Goal: Check status: Check status

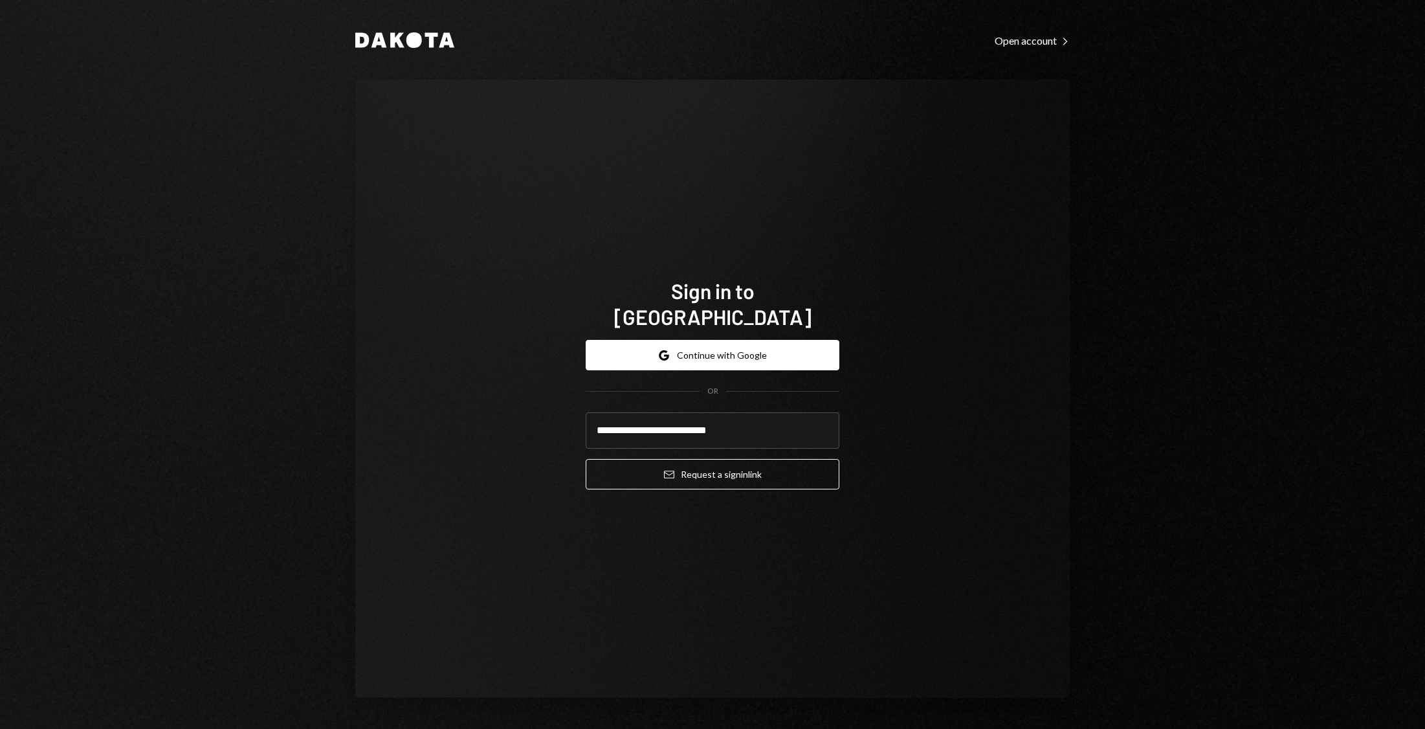
type input "**********"
click at [586, 459] on button "Email Request a sign in link" at bounding box center [713, 474] width 254 height 30
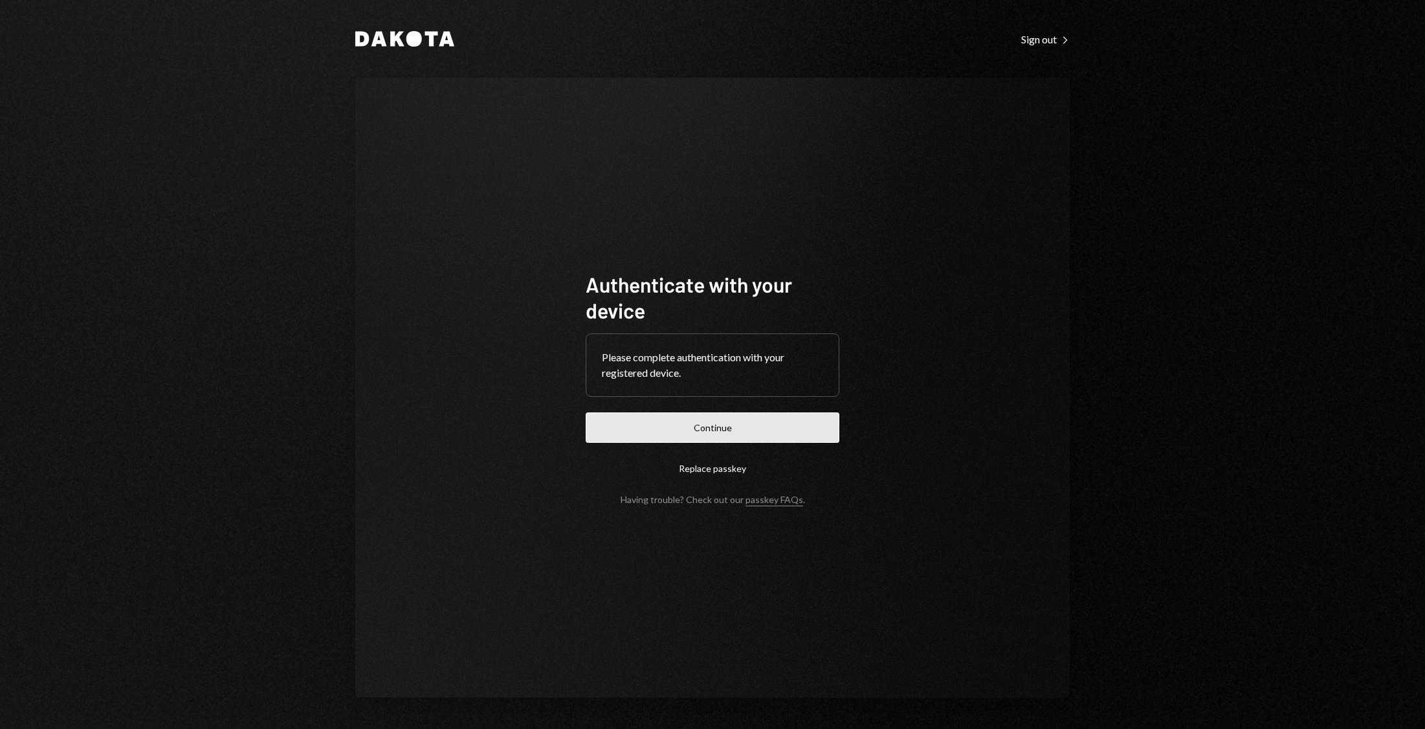
click at [655, 431] on button "Continue" at bounding box center [713, 427] width 254 height 30
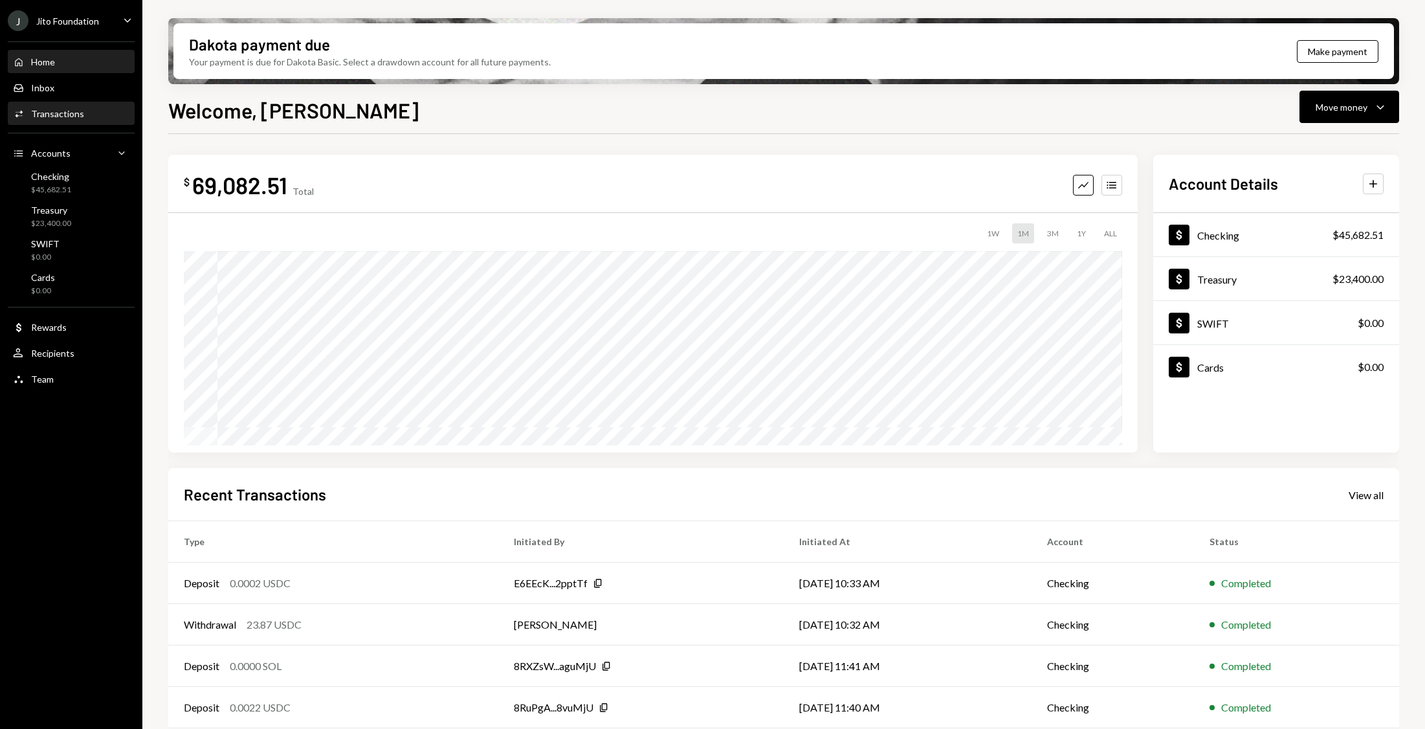
click at [58, 116] on div "Transactions" at bounding box center [57, 113] width 53 height 11
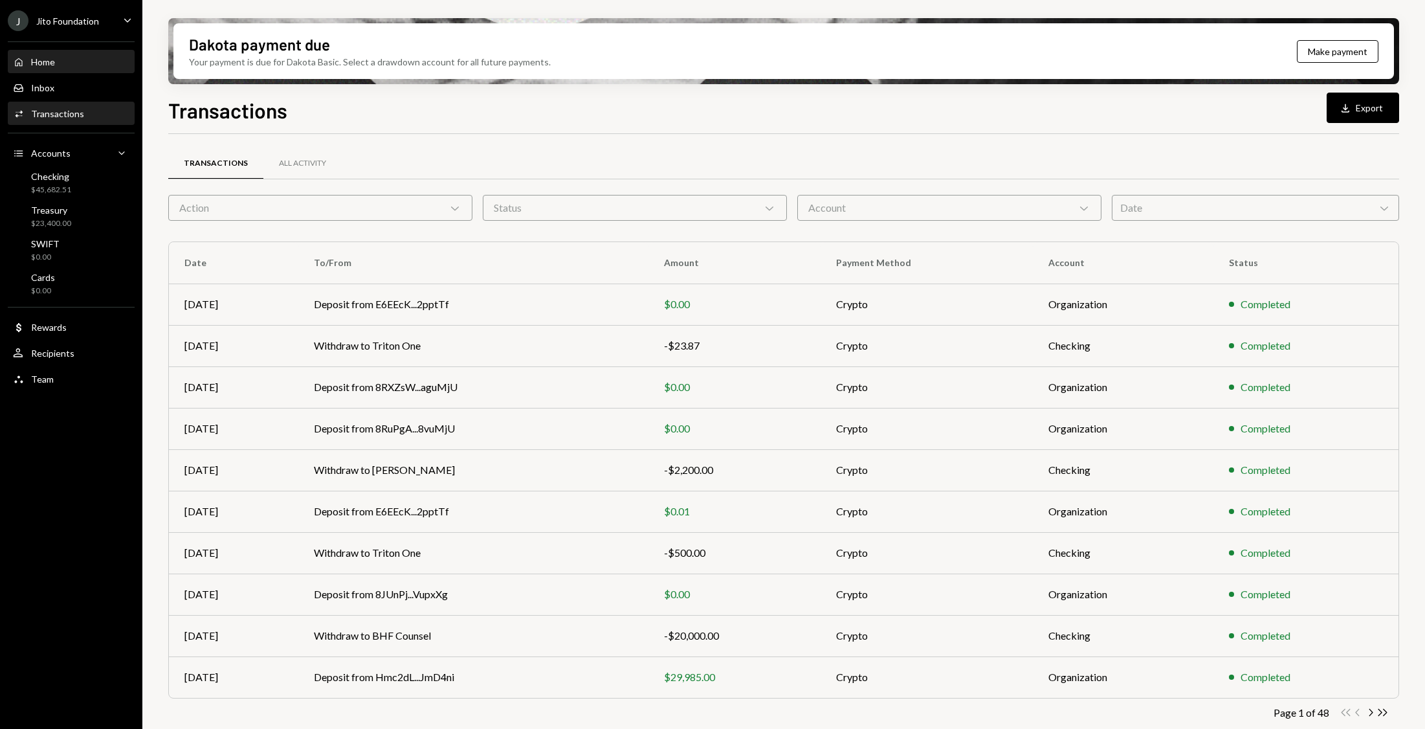
click at [71, 56] on div "Home Home" at bounding box center [71, 62] width 116 height 12
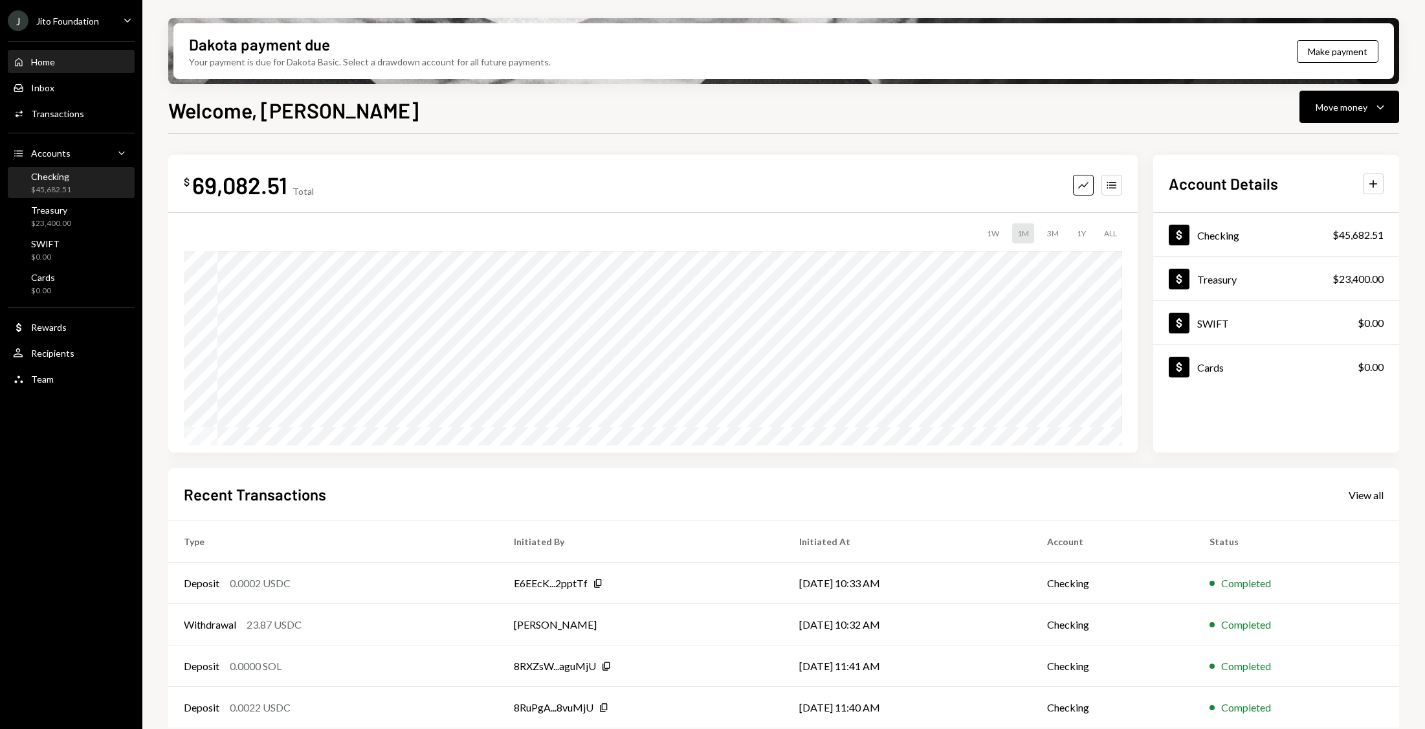
click at [84, 180] on div "Checking $45,682.51" at bounding box center [71, 183] width 116 height 25
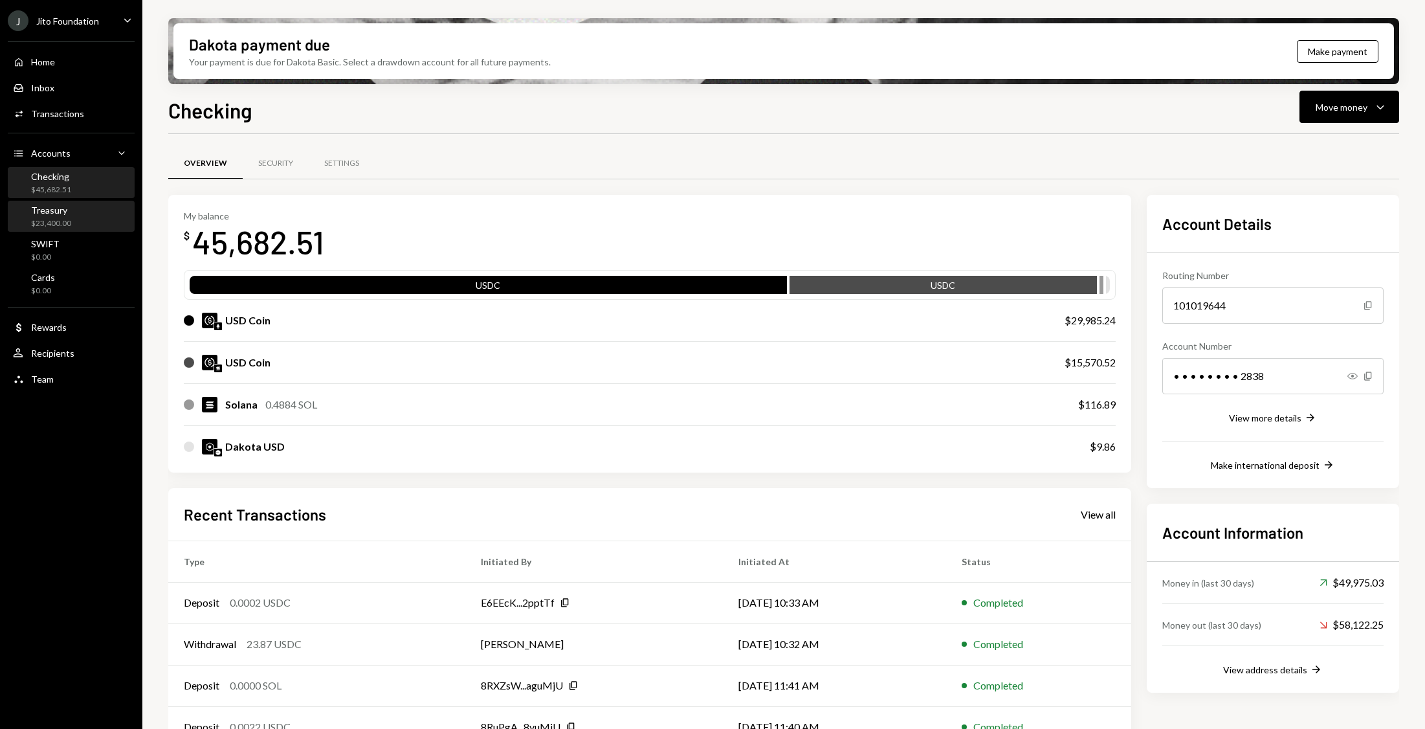
click at [80, 227] on div "Treasury $23,400.00" at bounding box center [71, 217] width 116 height 25
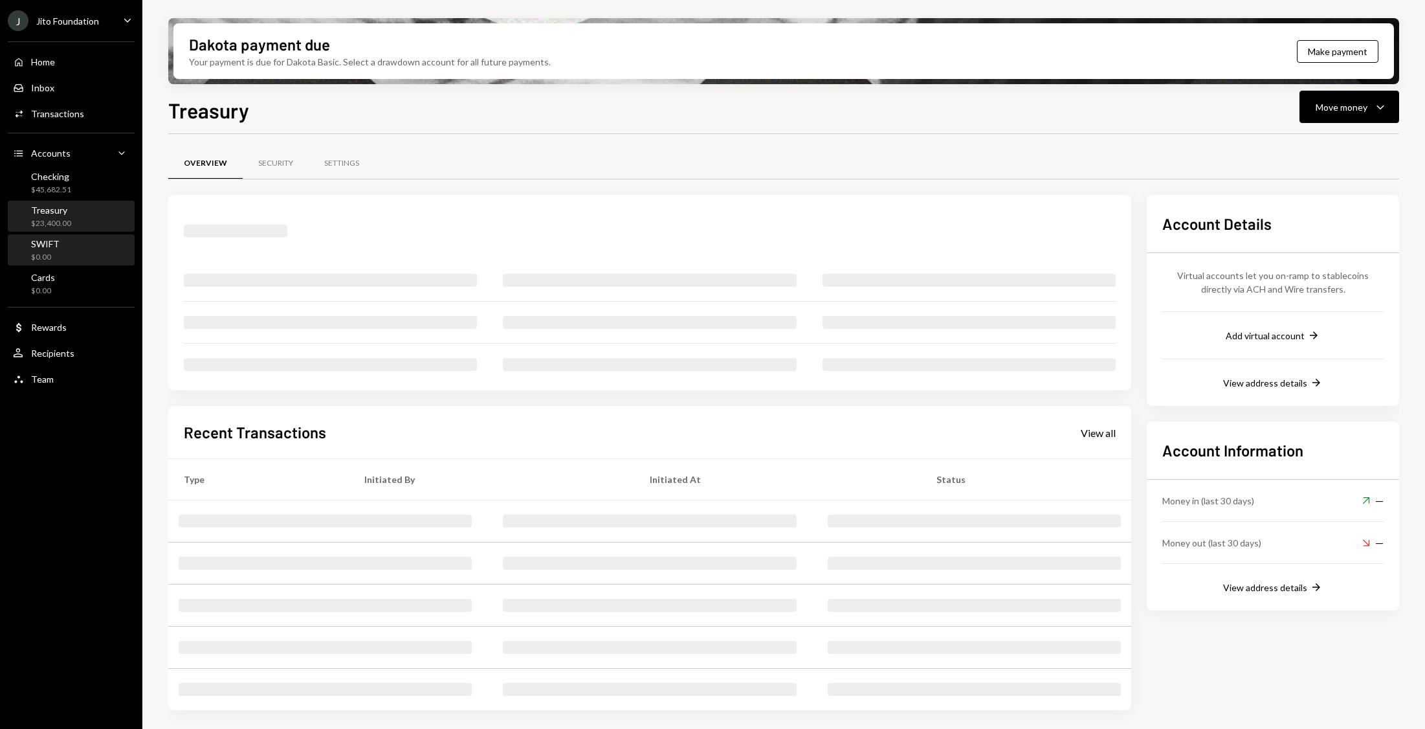
click at [80, 238] on div "SWIFT $0.00" at bounding box center [71, 250] width 116 height 25
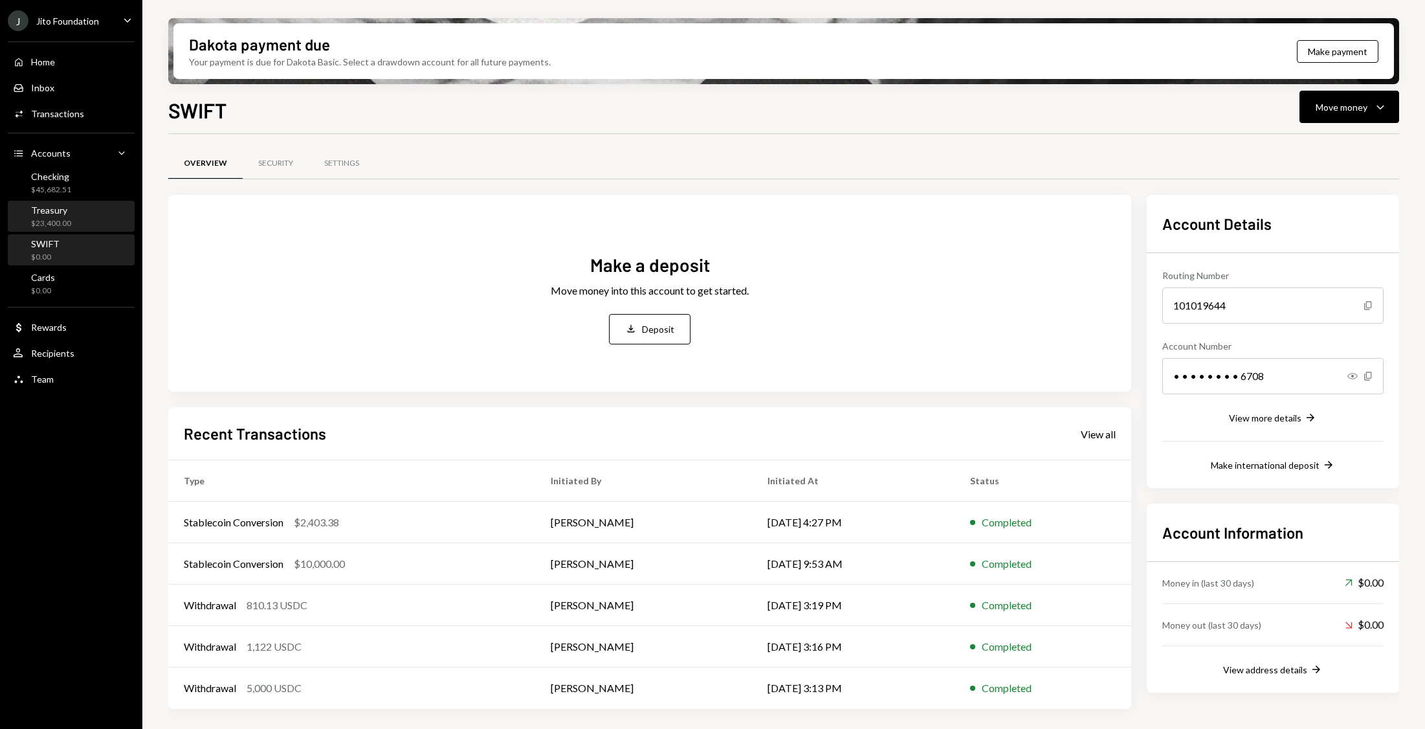
click at [68, 216] on div "Treasury $23,400.00" at bounding box center [51, 217] width 40 height 25
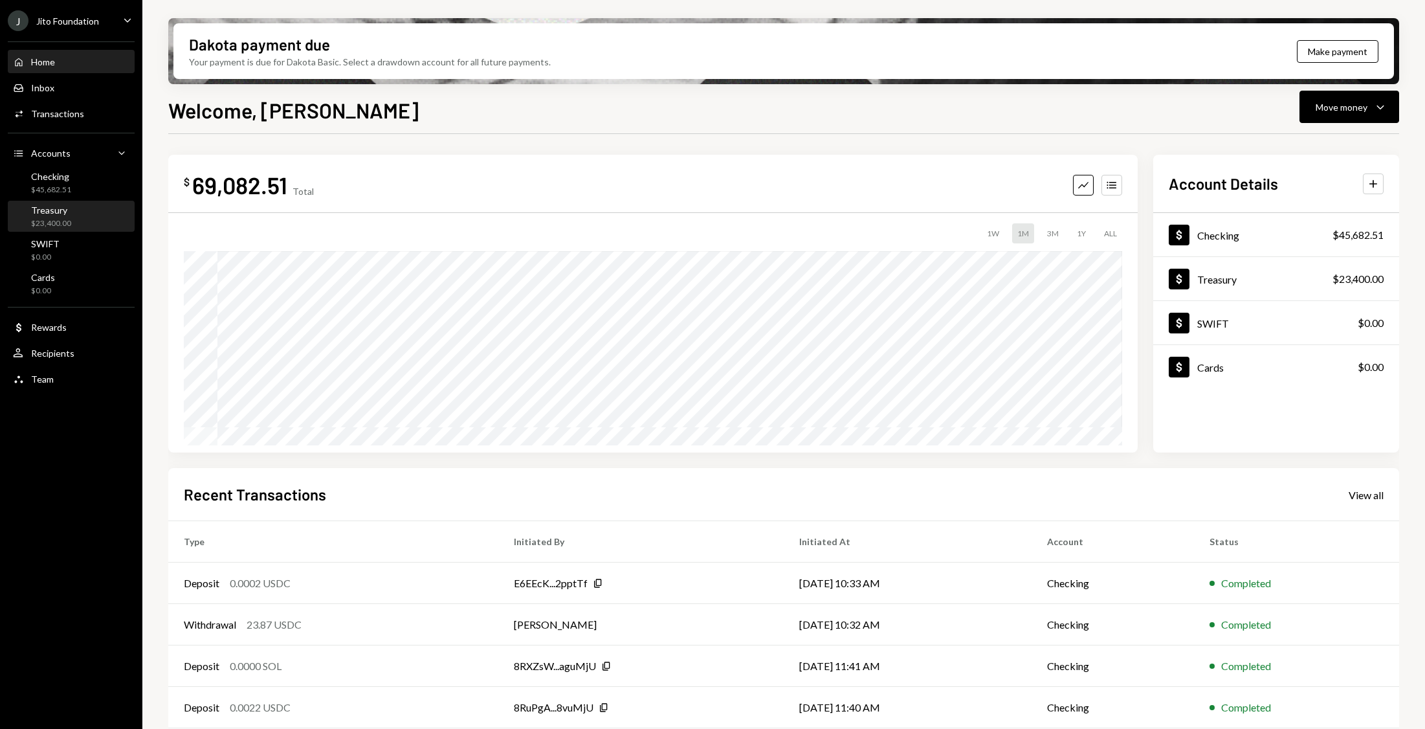
click at [77, 229] on div "Treasury $23,400.00" at bounding box center [71, 217] width 116 height 30
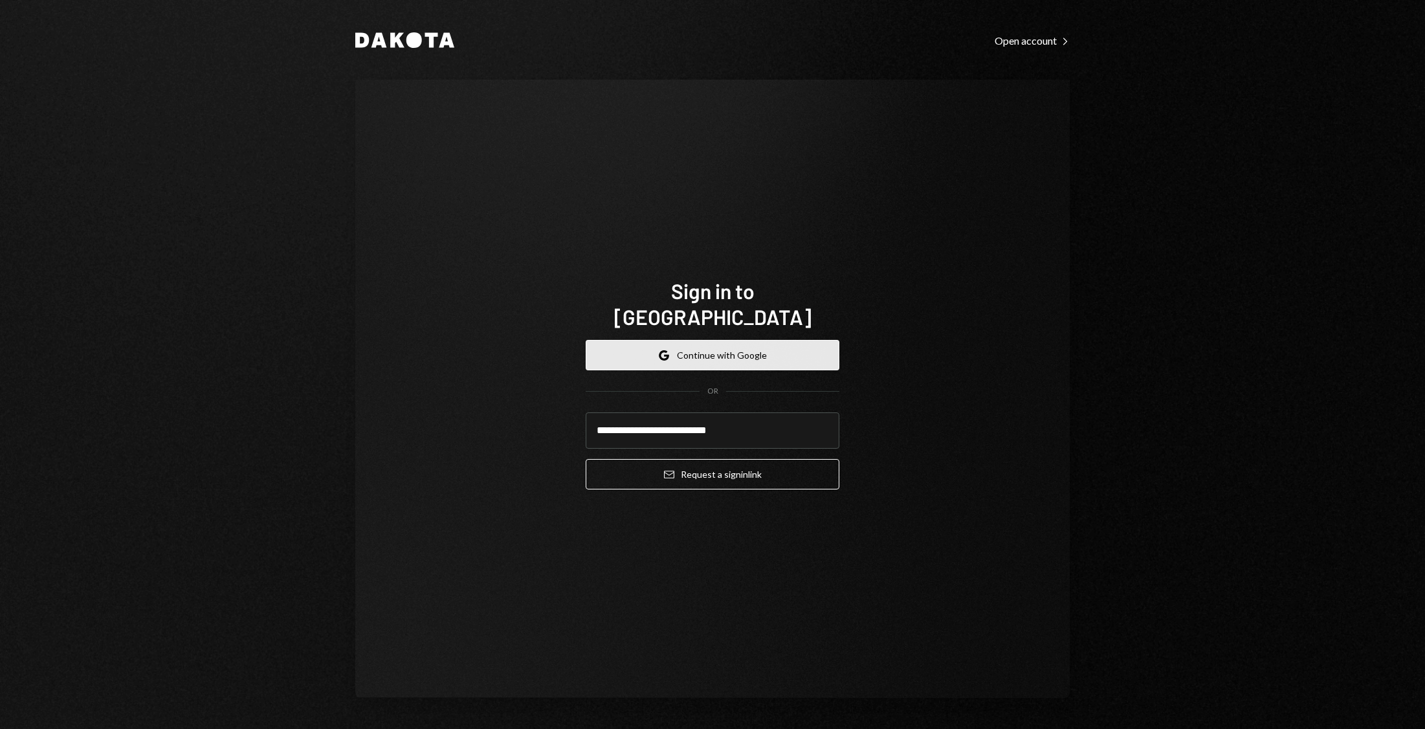
type input "**********"
click at [586, 459] on button "Email Request a sign in link" at bounding box center [713, 474] width 254 height 30
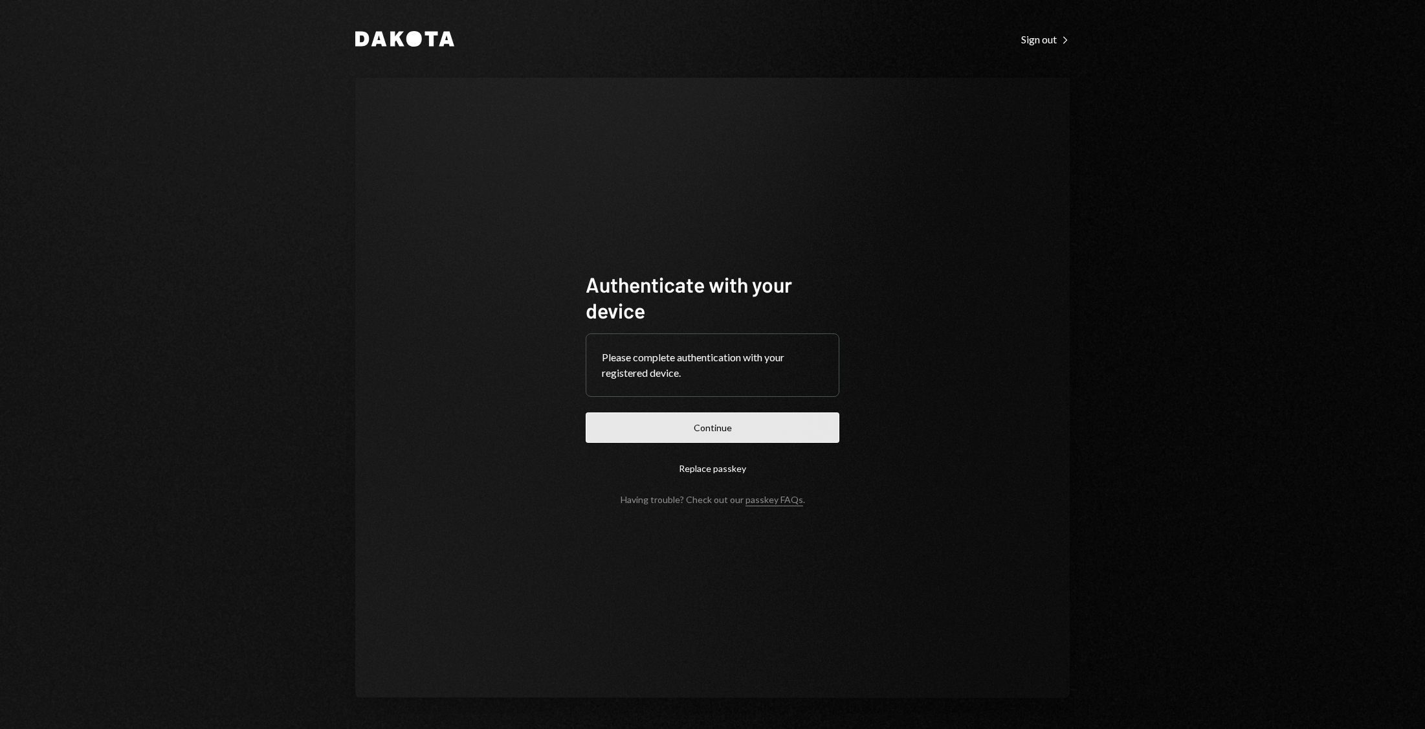
click at [639, 437] on button "Continue" at bounding box center [713, 427] width 254 height 30
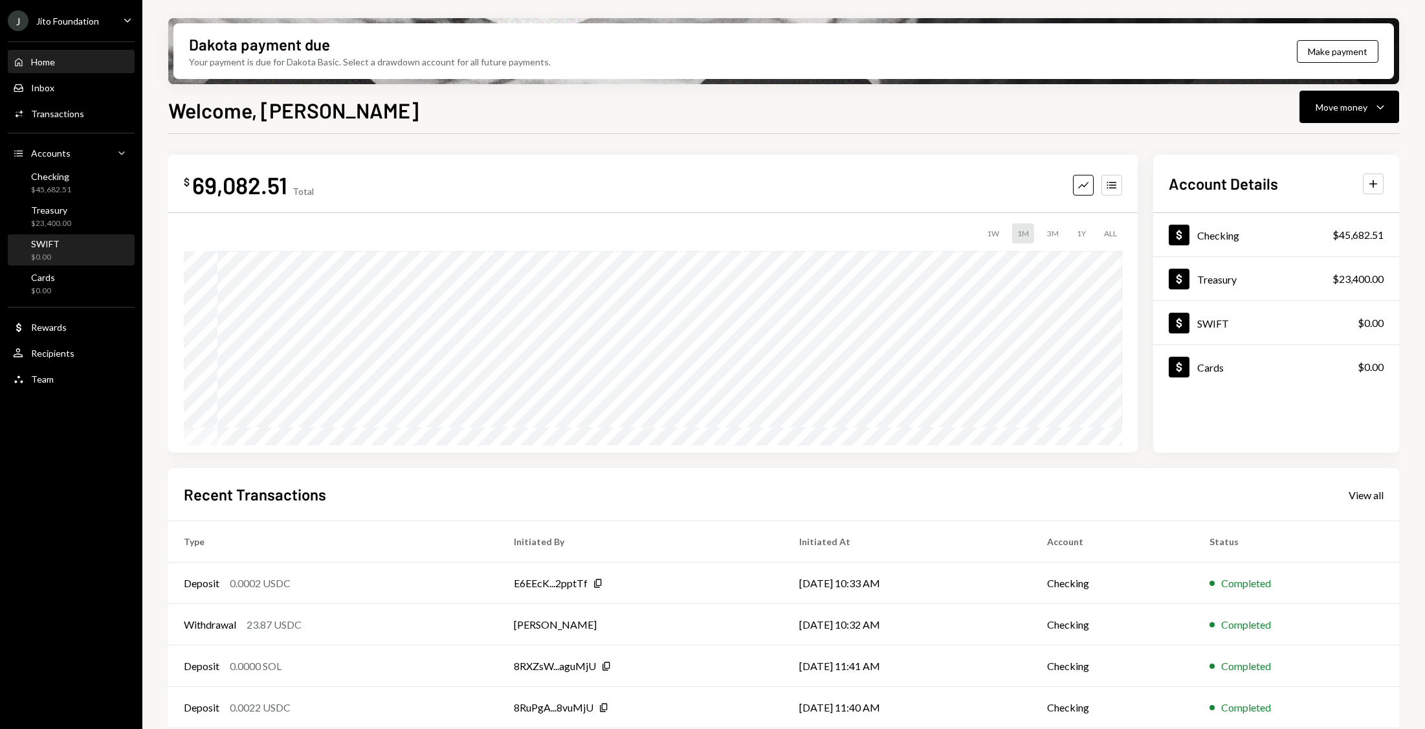
click at [54, 246] on div "SWIFT" at bounding box center [45, 243] width 28 height 11
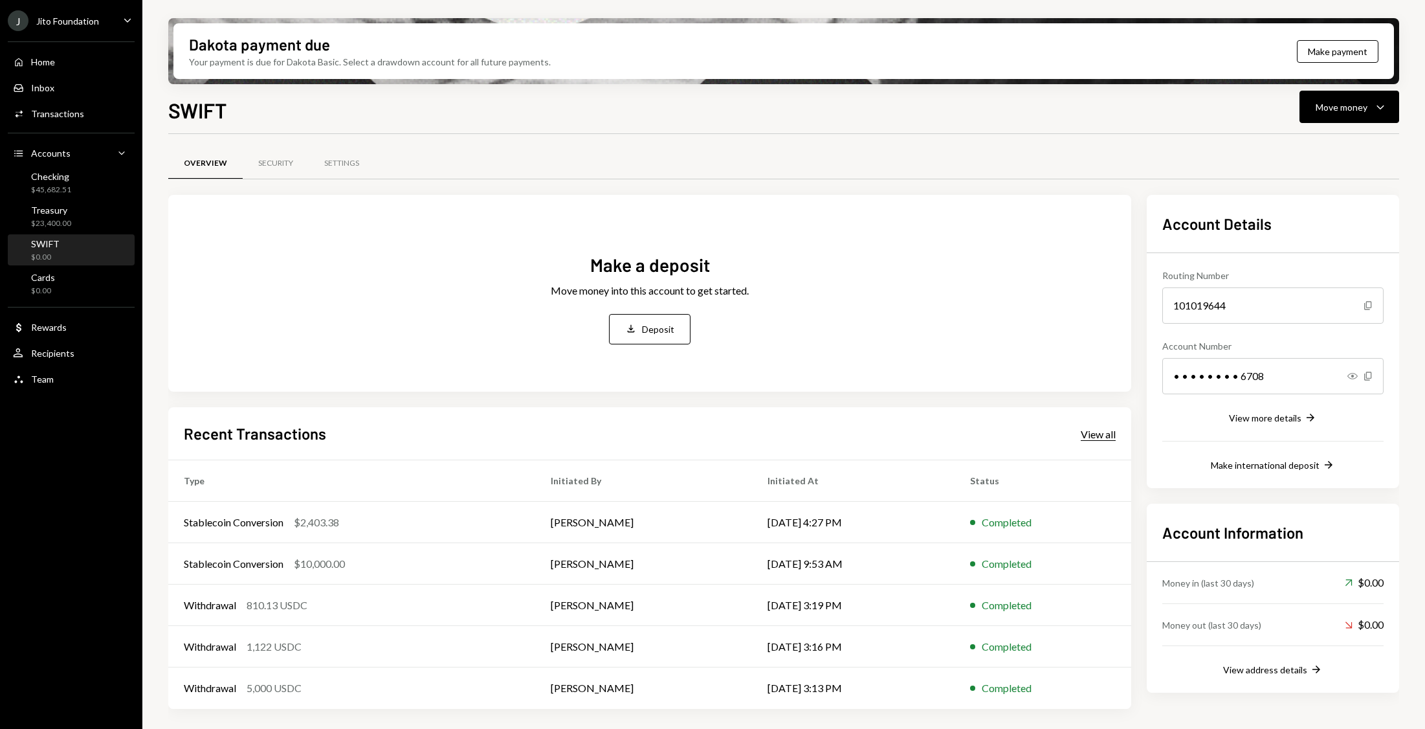
click at [949, 428] on div "View all" at bounding box center [1098, 434] width 35 height 13
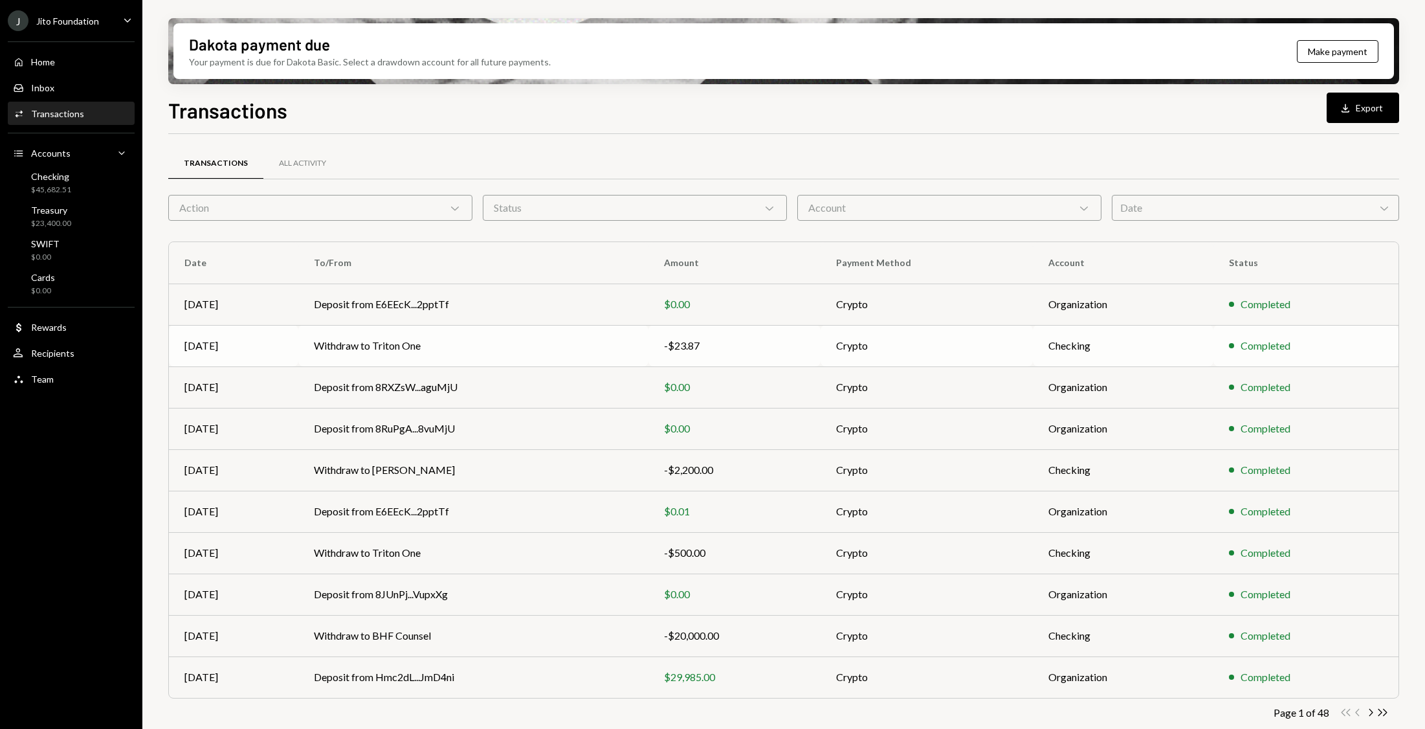
scroll to position [8, 0]
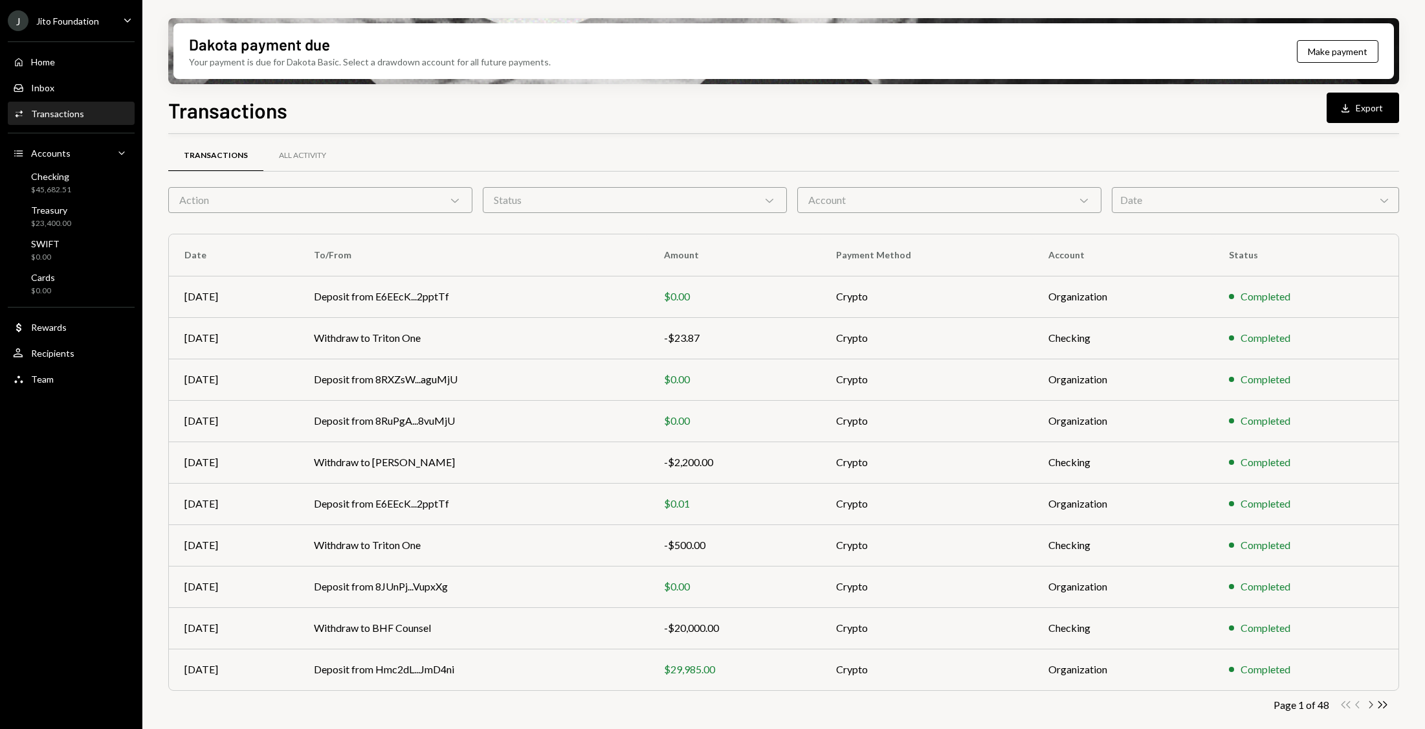
click at [949, 485] on icon "Chevron Right" at bounding box center [1370, 704] width 12 height 12
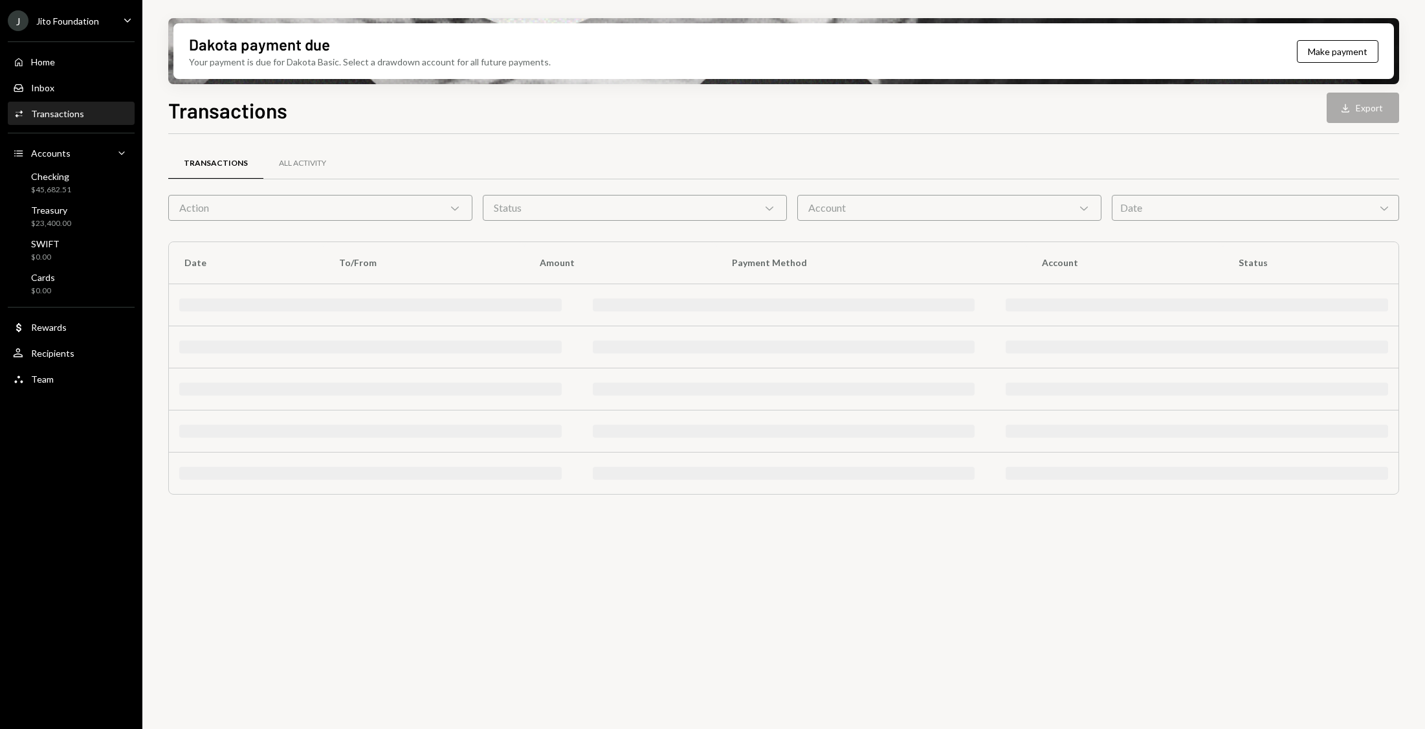
scroll to position [0, 0]
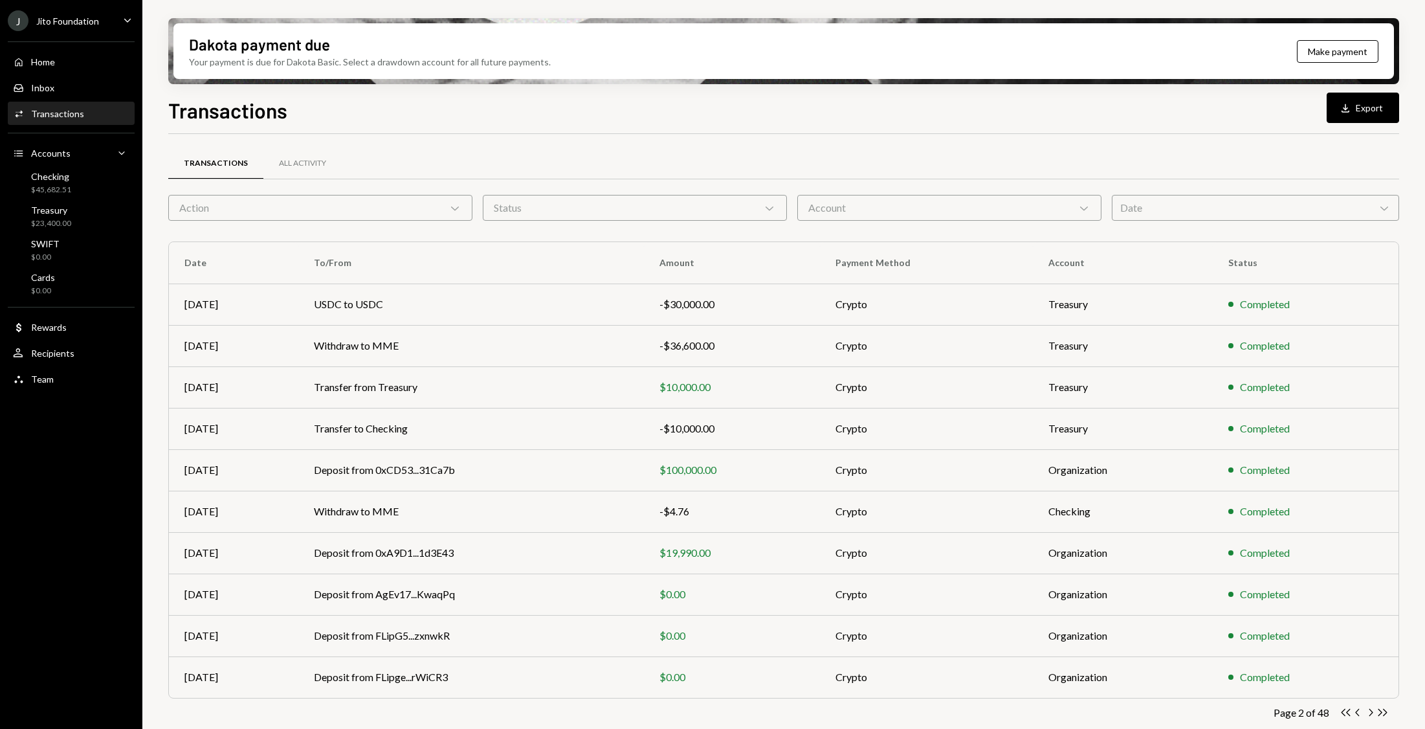
click at [448, 198] on div "Action Chevron Down" at bounding box center [320, 208] width 304 height 26
click at [480, 135] on div "Transactions All Activity Action Chevron Down Status Chevron Down Account Chevr…" at bounding box center [783, 443] width 1231 height 618
click at [949, 485] on icon "Chevron Right" at bounding box center [1370, 712] width 12 height 12
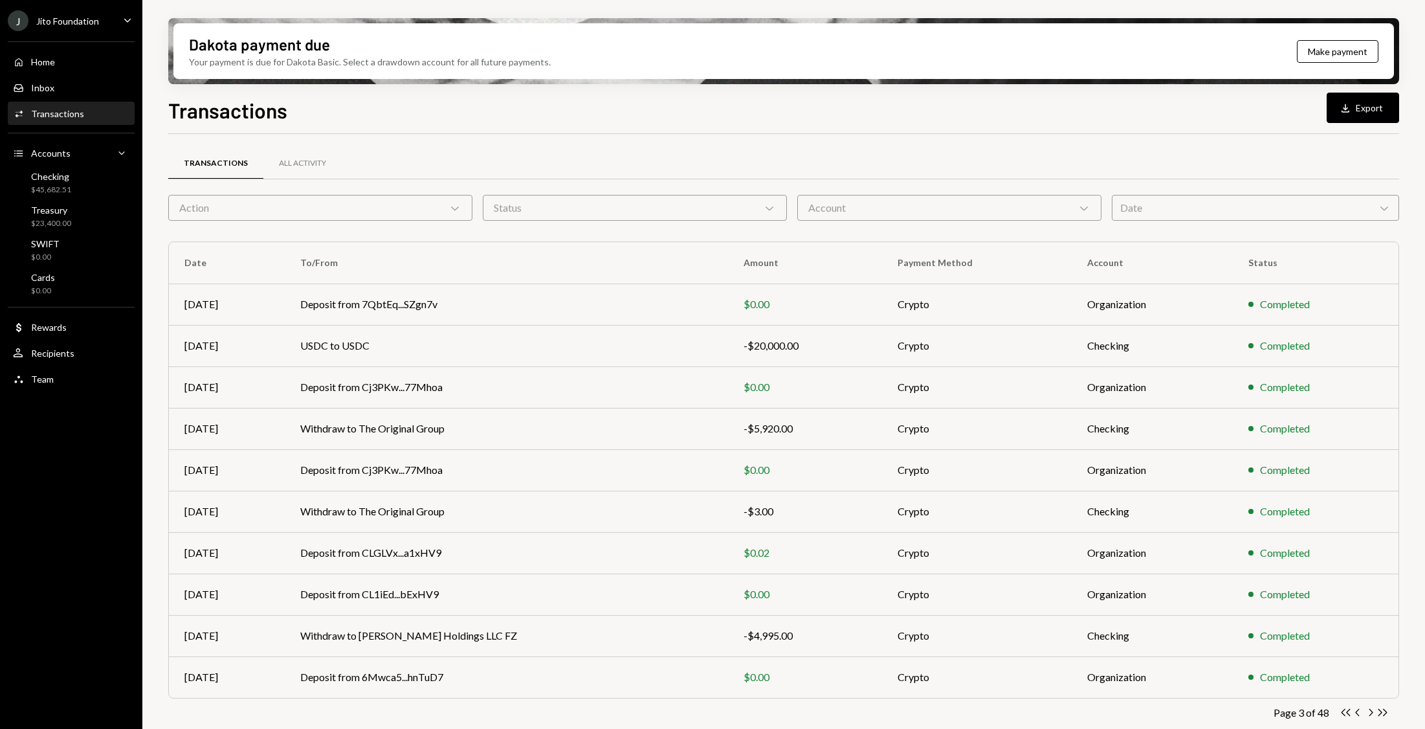
click at [949, 485] on icon "Chevron Right" at bounding box center [1370, 712] width 12 height 12
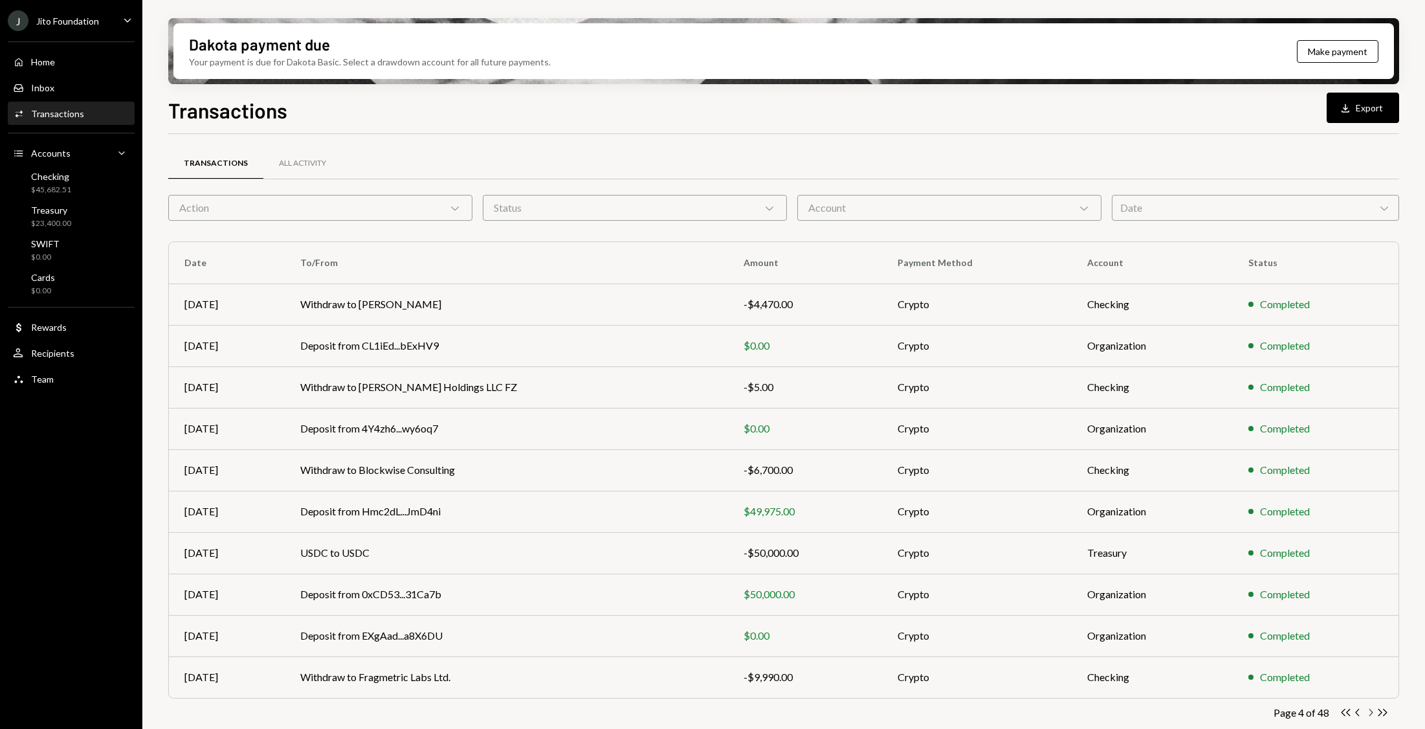
click at [949, 485] on icon "Chevron Right" at bounding box center [1370, 712] width 12 height 12
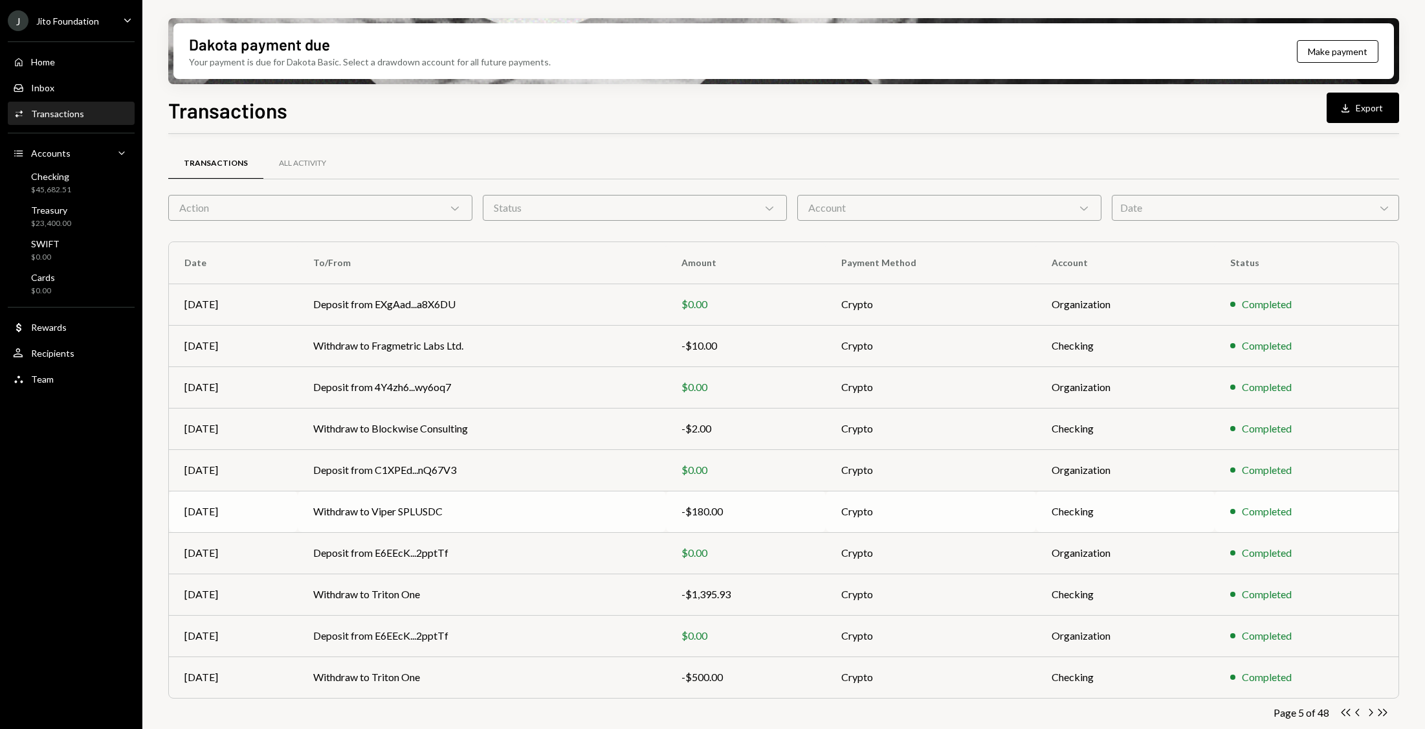
scroll to position [8, 0]
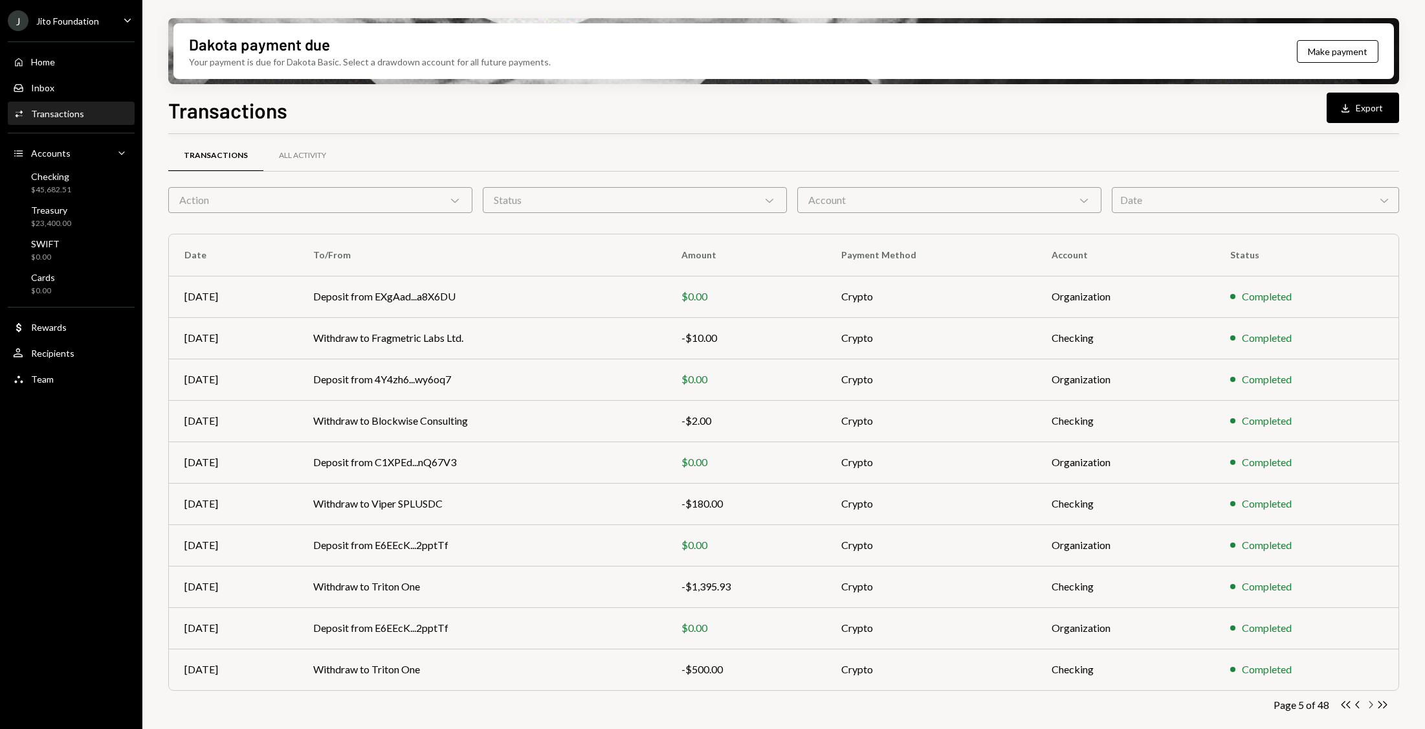
click at [949, 485] on icon "Chevron Right" at bounding box center [1370, 704] width 12 height 12
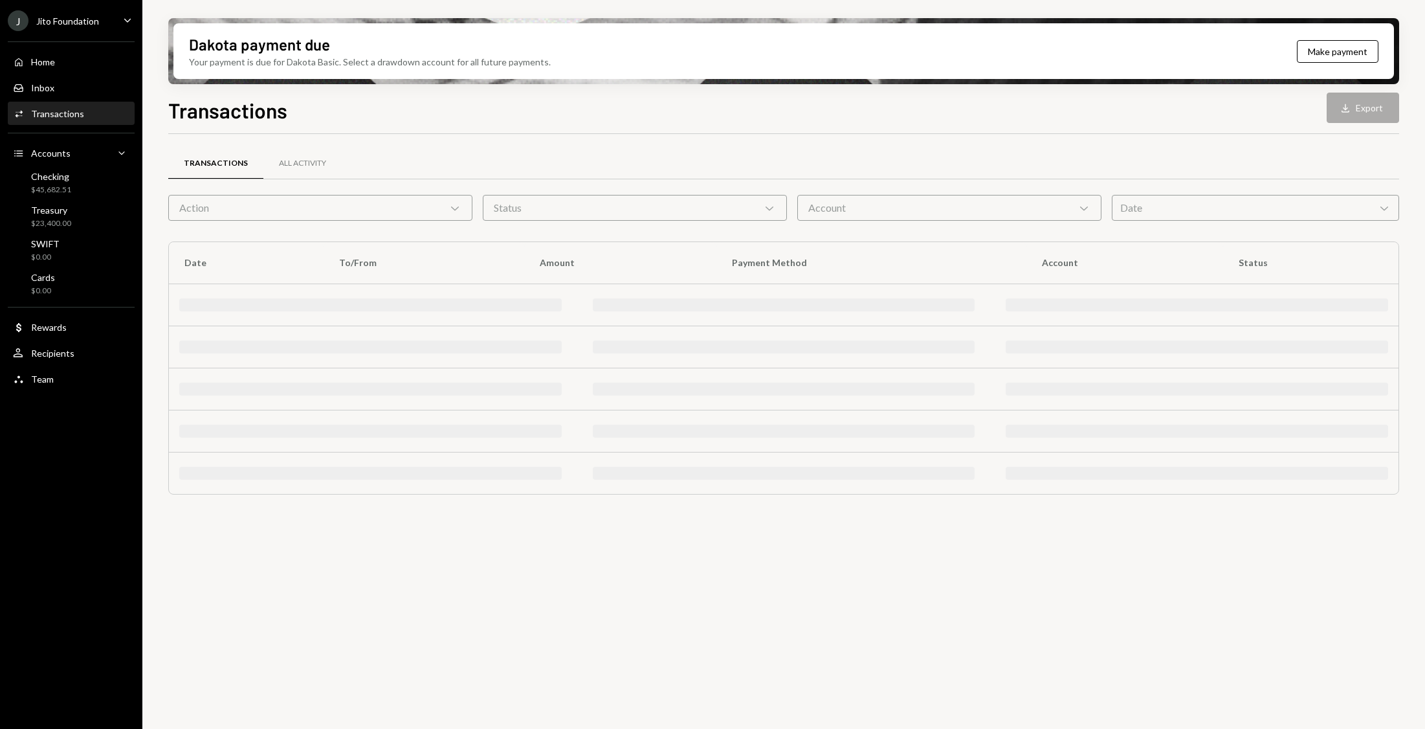
scroll to position [0, 0]
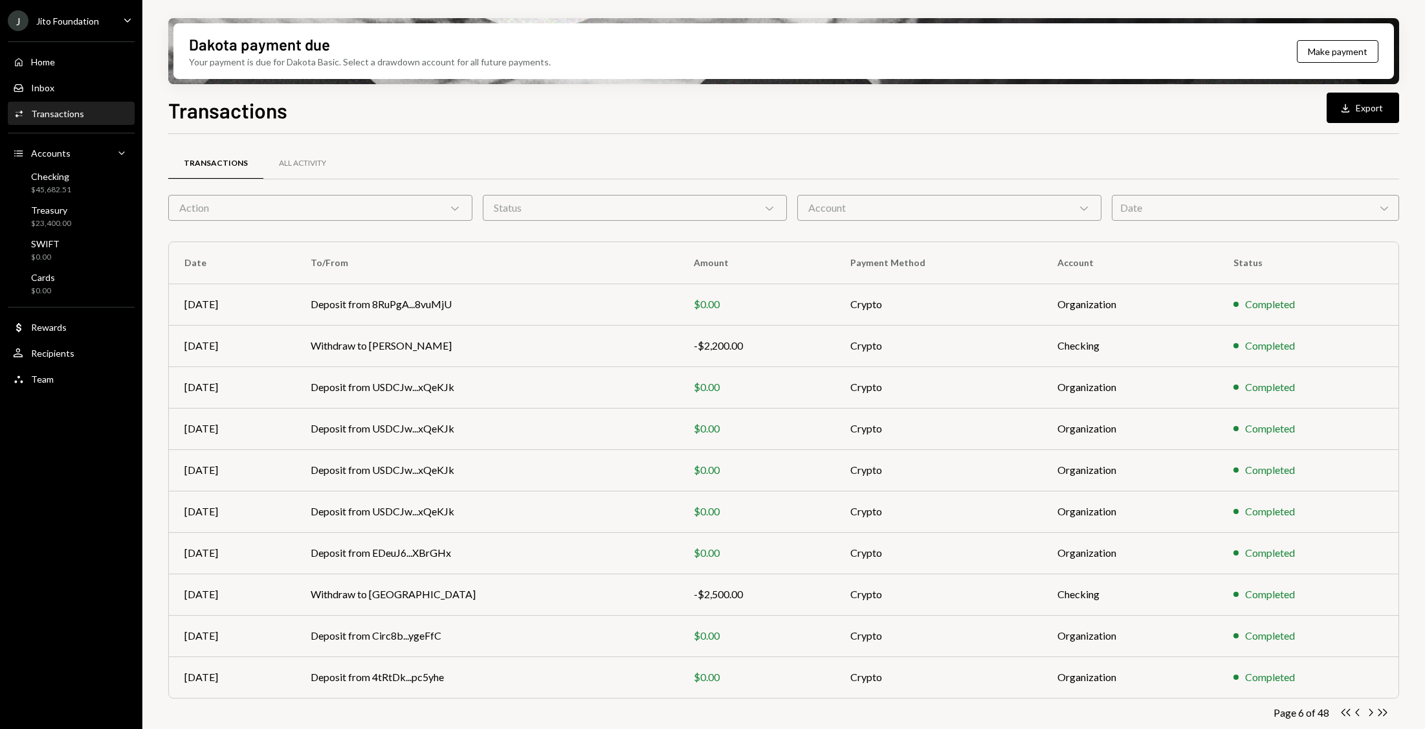
click at [949, 485] on icon "Chevron Right" at bounding box center [1370, 712] width 12 height 12
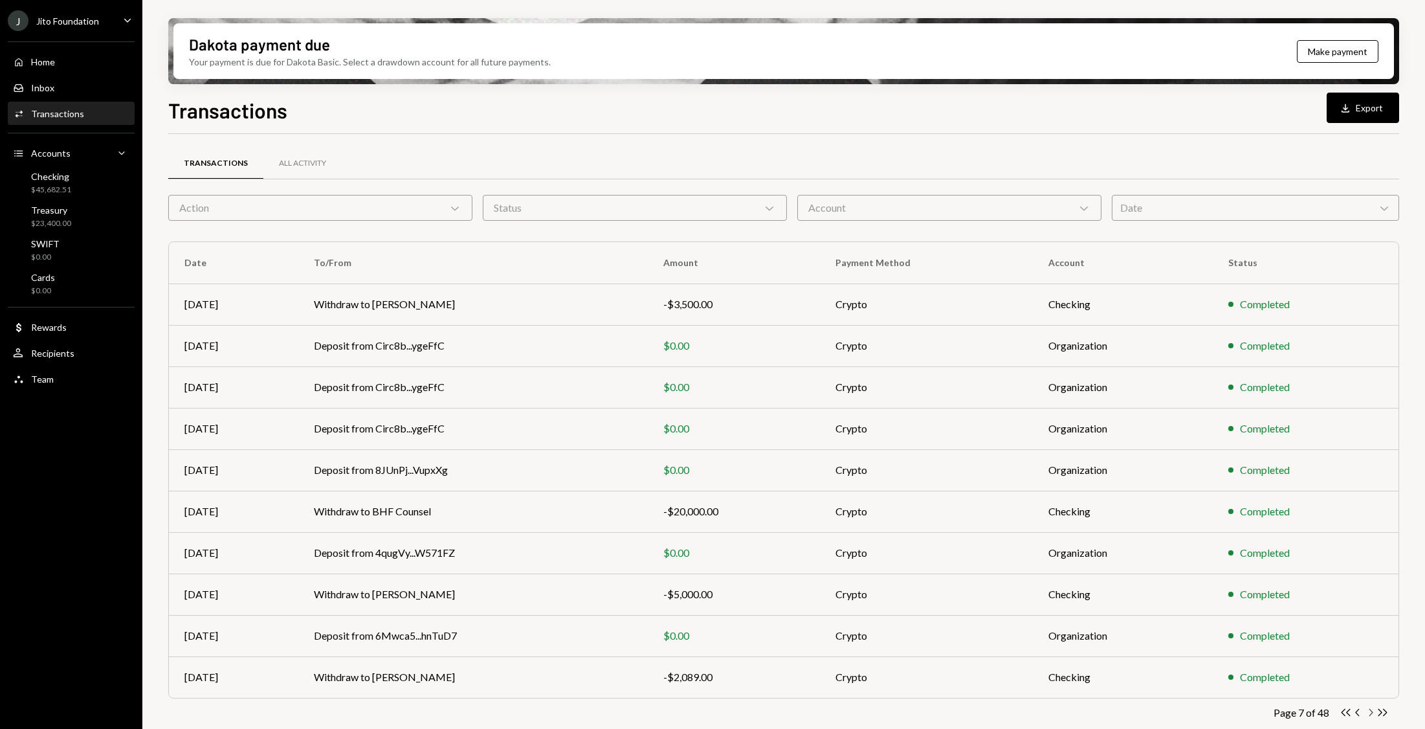
click at [949, 485] on icon "Chevron Right" at bounding box center [1370, 712] width 12 height 12
click at [949, 485] on icon "Chevron Left" at bounding box center [1358, 712] width 12 height 12
click at [949, 485] on icon "Chevron Right" at bounding box center [1370, 712] width 12 height 12
click at [842, 212] on div "Account Chevron Down" at bounding box center [949, 208] width 304 height 26
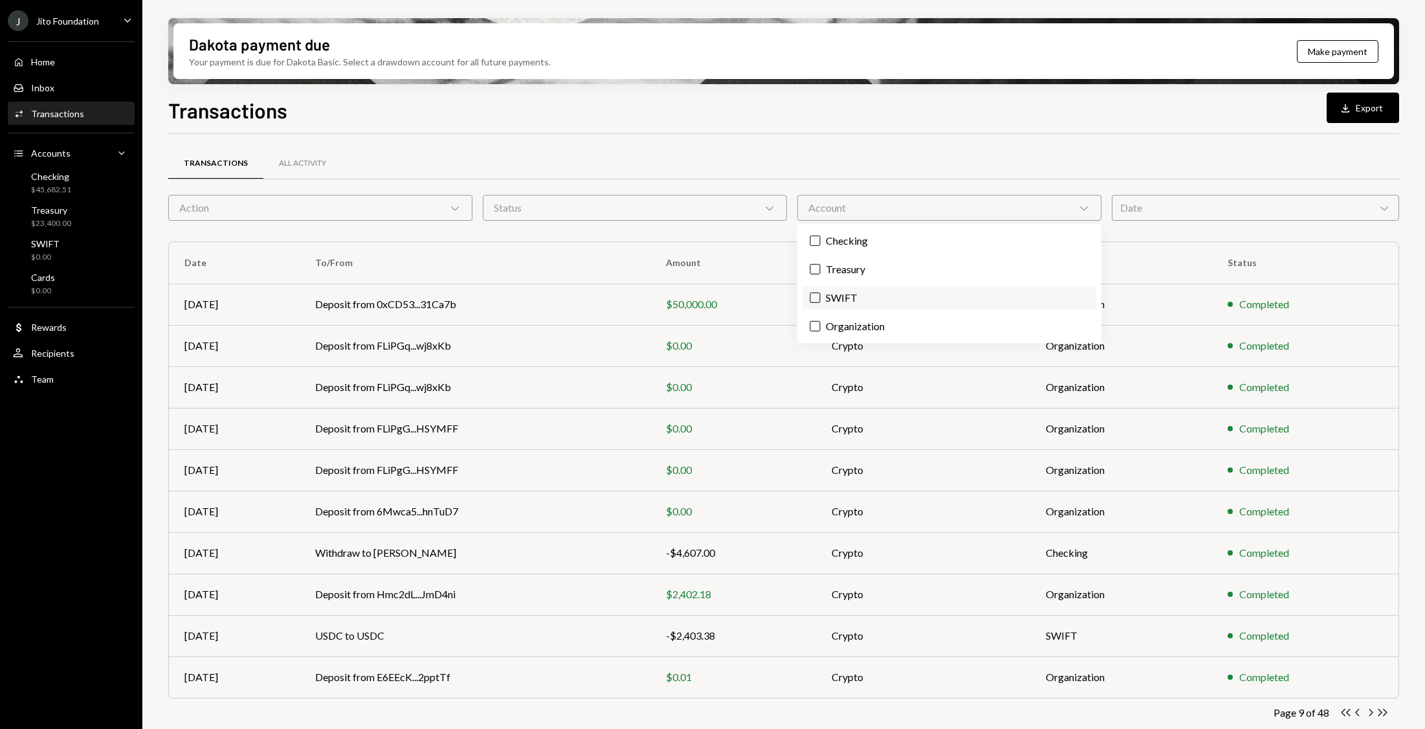
click at [823, 294] on label "SWIFT" at bounding box center [950, 297] width 294 height 23
click at [821, 294] on button "SWIFT" at bounding box center [815, 298] width 10 height 10
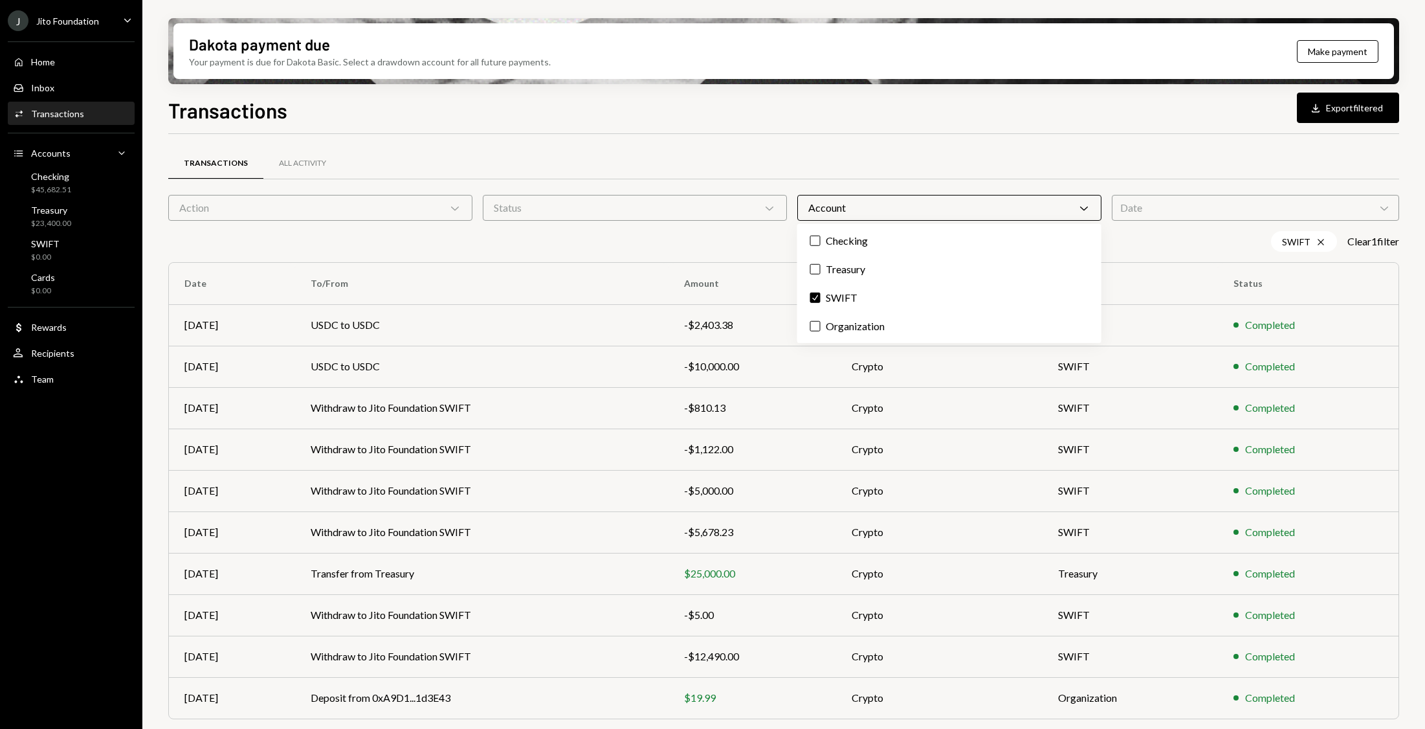
click at [803, 153] on div "Transactions All Activity" at bounding box center [783, 163] width 1231 height 33
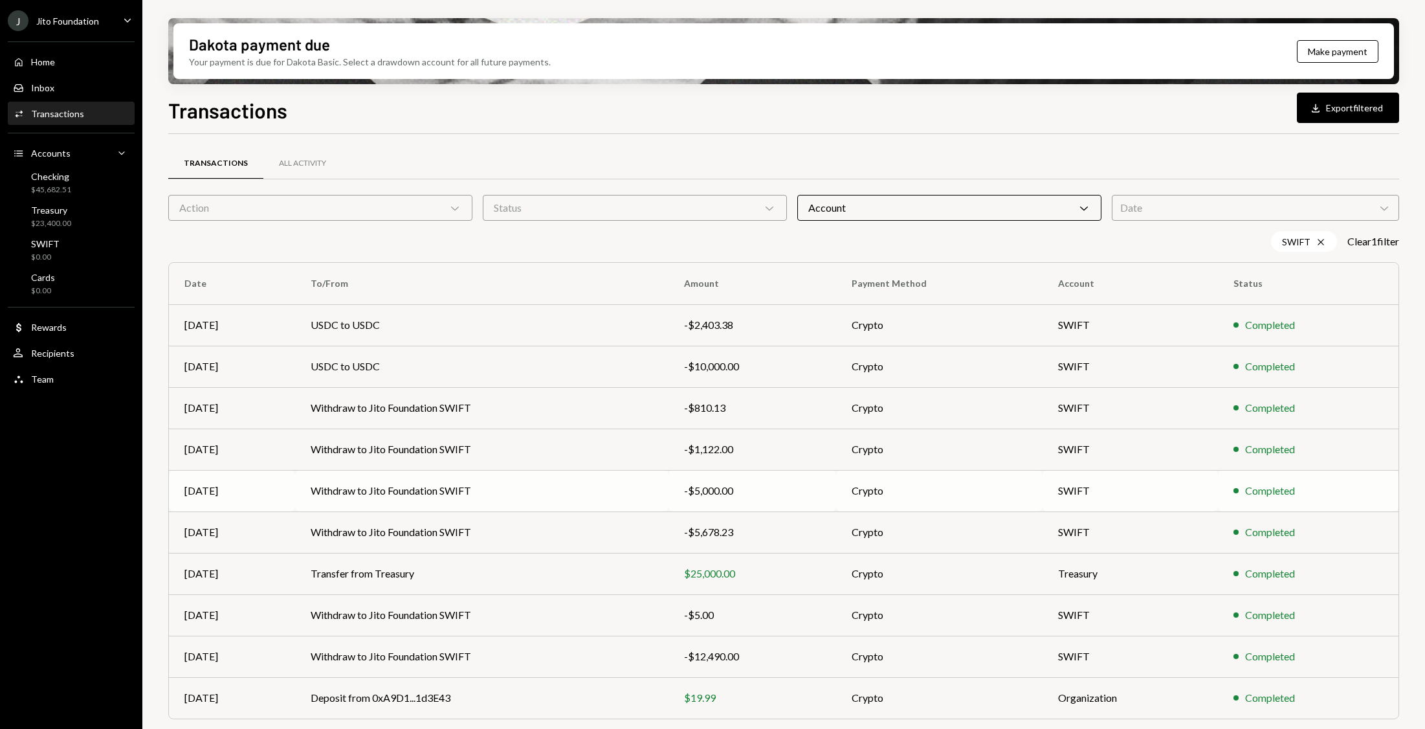
scroll to position [28, 0]
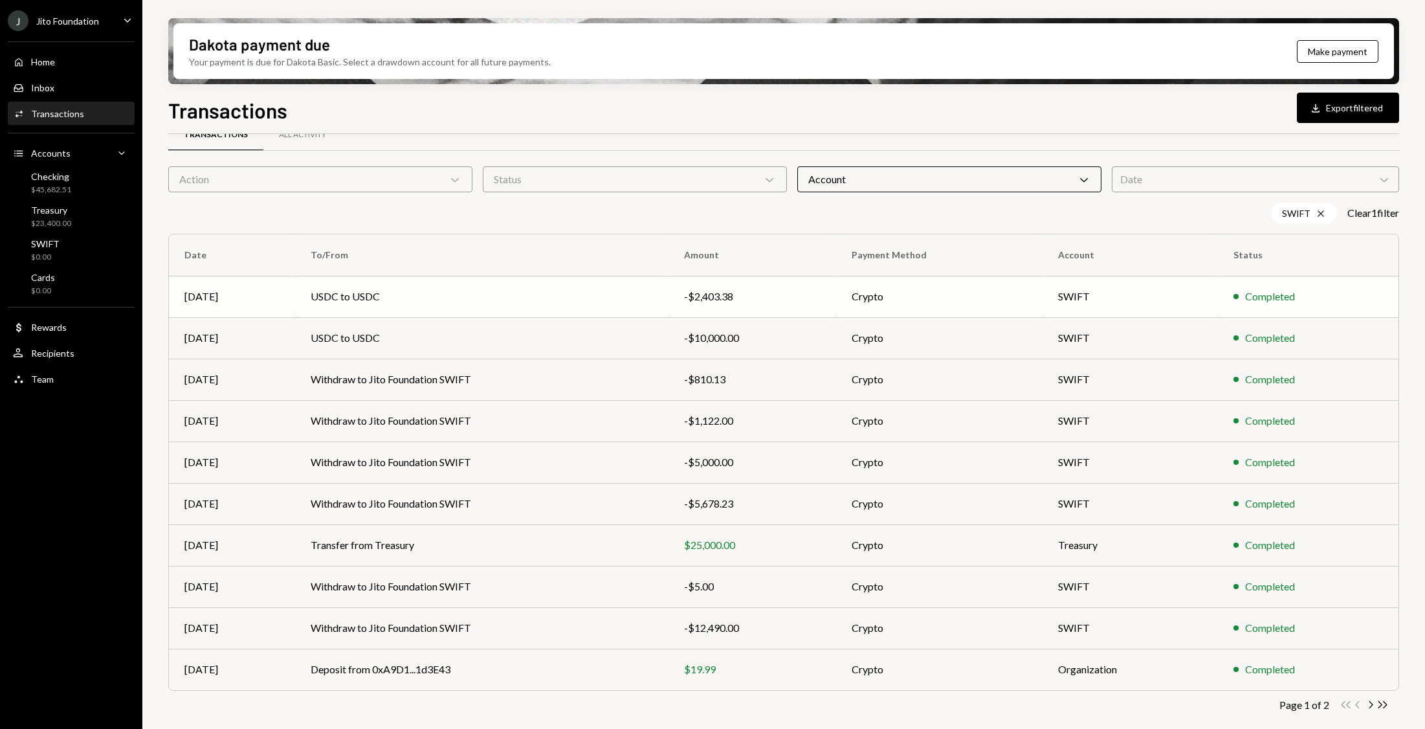
click at [949, 289] on td "SWIFT" at bounding box center [1130, 296] width 175 height 41
